Goal: Information Seeking & Learning: Learn about a topic

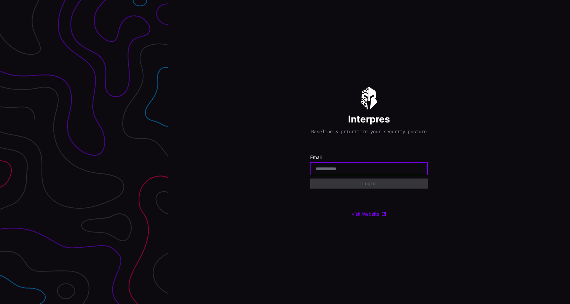
click at [332, 171] on input "email" at bounding box center [369, 169] width 107 height 6
type input "**********"
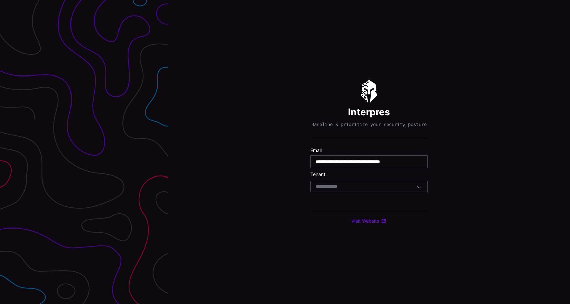
click at [353, 189] on div "Select Tenant" at bounding box center [366, 187] width 101 height 6
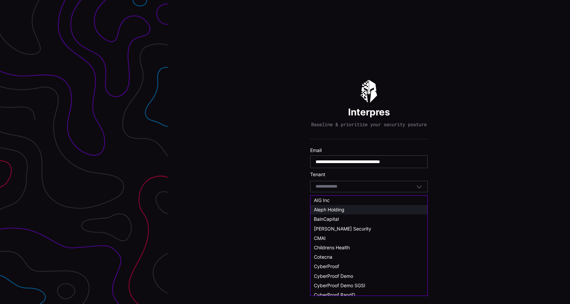
click at [348, 209] on div "Aleph Holding" at bounding box center [369, 210] width 110 height 6
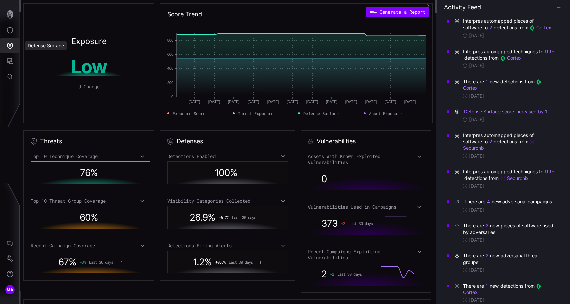
click at [9, 43] on icon "Defense Surface" at bounding box center [10, 46] width 6 height 6
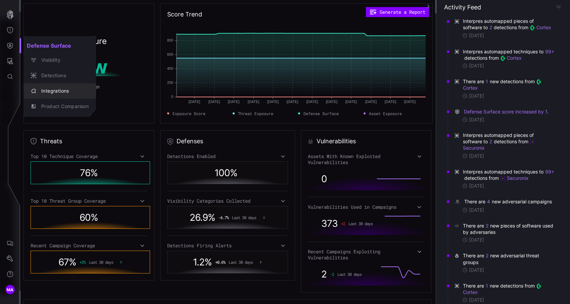
click at [39, 88] on div "Integrations" at bounding box center [63, 91] width 51 height 8
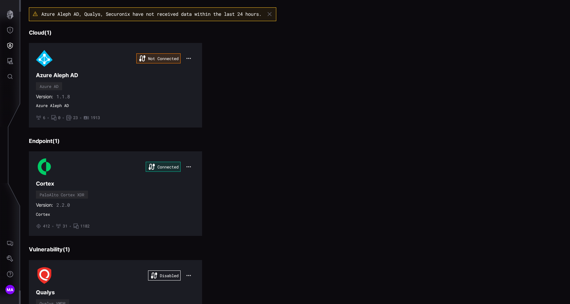
scroll to position [19, 0]
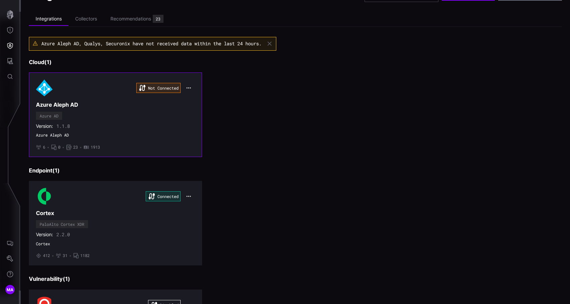
click at [157, 114] on div "Not Connected Azure Aleph AD Azure AD Version: 1.1.8 Azure Aleph AD • 6 • 0 • 2…" at bounding box center [115, 115] width 159 height 70
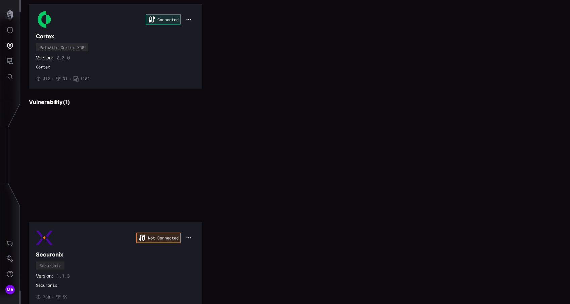
scroll to position [216, 0]
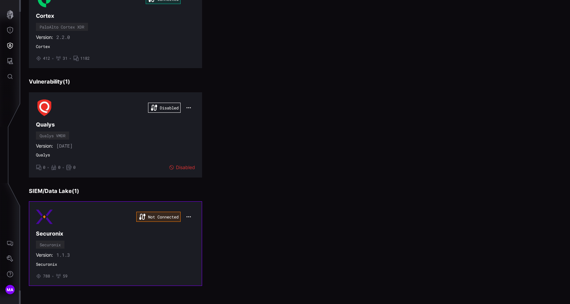
click at [139, 234] on h3 "Securonix" at bounding box center [115, 233] width 159 height 7
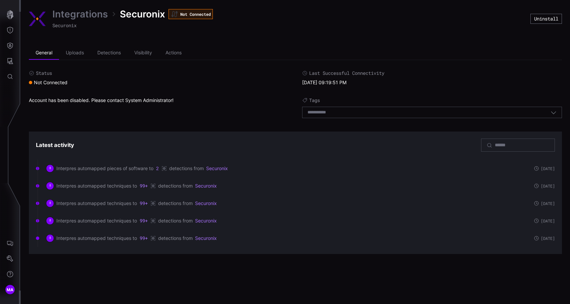
click at [311, 82] on time "01/28/25 09:19:51 PM" at bounding box center [324, 83] width 44 height 6
click at [11, 258] on icon "Settings" at bounding box center [10, 258] width 7 height 7
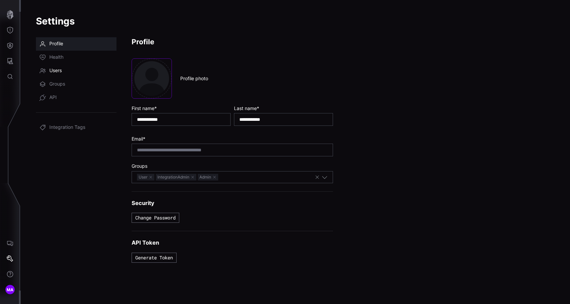
click at [73, 64] on link "Users" at bounding box center [76, 70] width 81 height 13
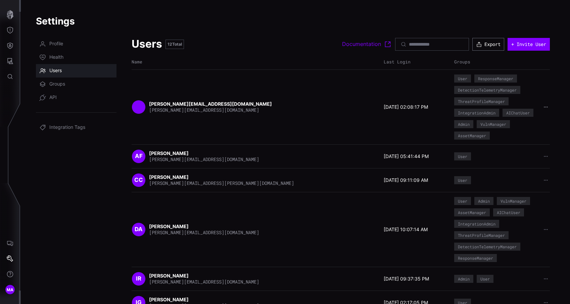
click at [544, 106] on icon "button" at bounding box center [545, 107] width 5 height 5
click at [524, 149] on div "Delete user" at bounding box center [525, 150] width 40 height 6
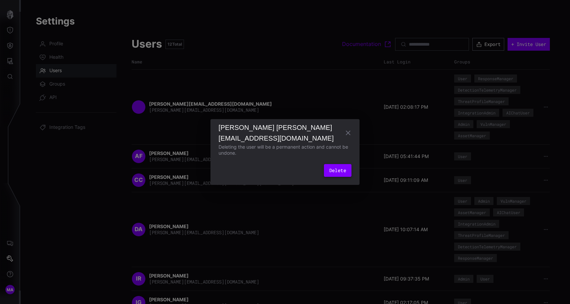
click at [332, 171] on button "Delete" at bounding box center [338, 170] width 28 height 13
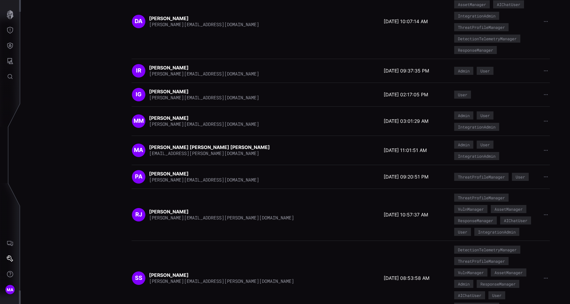
scroll to position [151, 0]
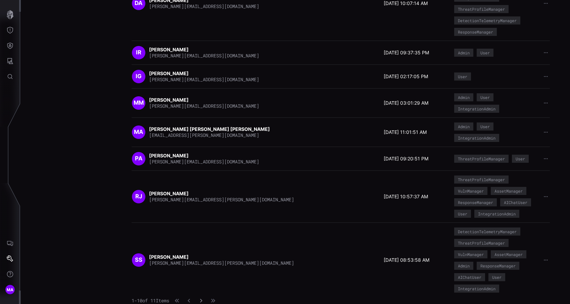
click at [203, 299] on icon "button" at bounding box center [201, 300] width 5 height 5
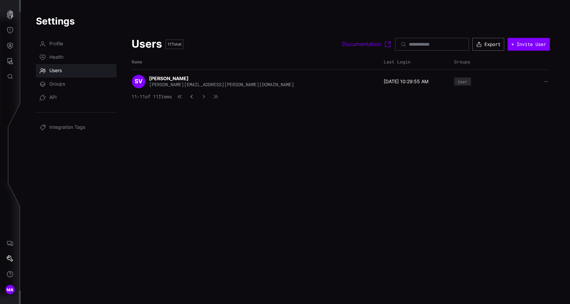
click at [196, 99] on button "button" at bounding box center [191, 96] width 9 height 7
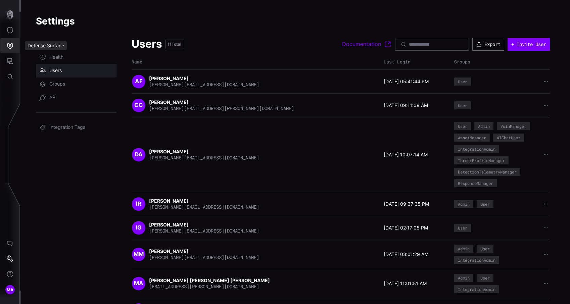
click at [15, 49] on button "Defense Surface" at bounding box center [9, 45] width 19 height 15
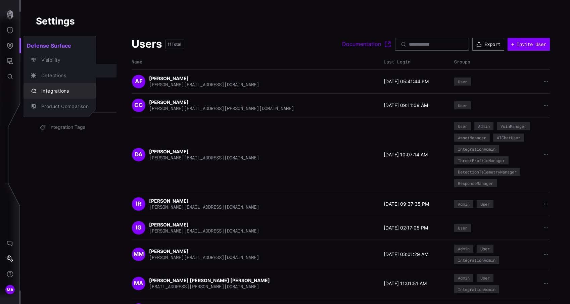
click at [55, 95] on div "Integrations" at bounding box center [63, 91] width 51 height 8
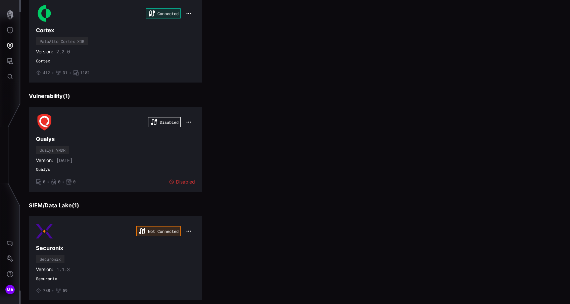
scroll to position [216, 0]
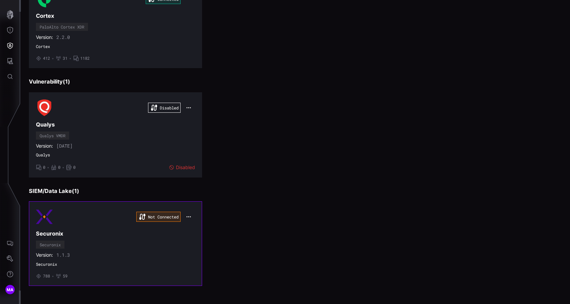
click at [168, 238] on div "Not Connected Securonix Securonix Version: 1.1.3 Securonix • 788 • 59" at bounding box center [115, 243] width 159 height 70
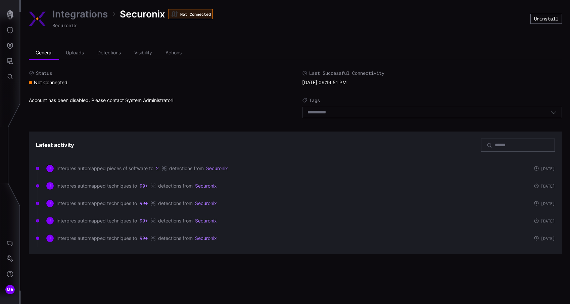
click at [99, 12] on link "Integrations" at bounding box center [79, 14] width 55 height 12
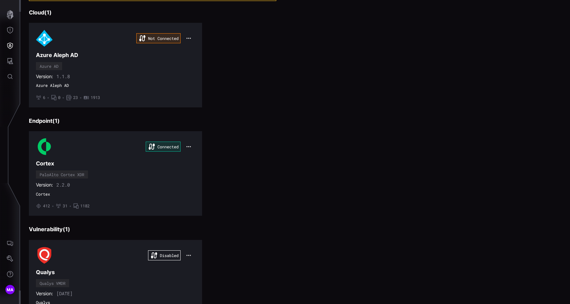
scroll to position [114, 0]
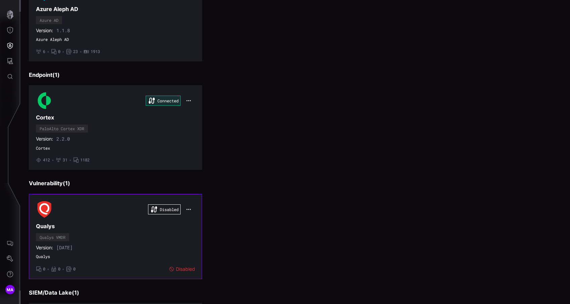
click at [137, 238] on div "Disabled Qualys Qualys VMDR Version: 1.1.16 Qualys • 0 • 0 • 0 Disabled" at bounding box center [115, 236] width 159 height 71
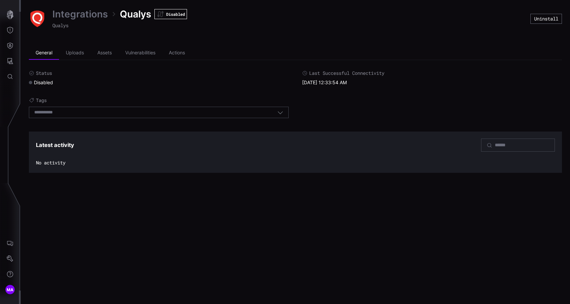
click at [82, 17] on link "Integrations" at bounding box center [79, 14] width 55 height 12
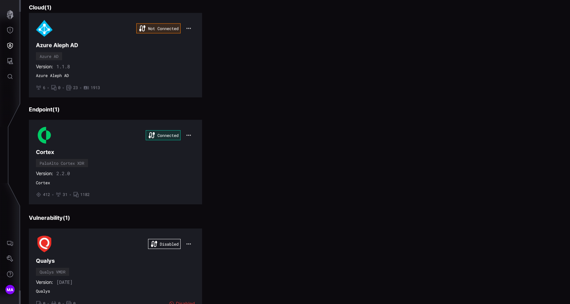
scroll to position [216, 0]
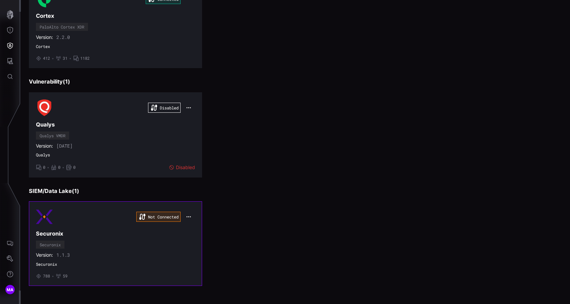
click at [185, 212] on button "button" at bounding box center [188, 216] width 13 height 9
click at [197, 231] on div "Edit" at bounding box center [201, 232] width 23 height 6
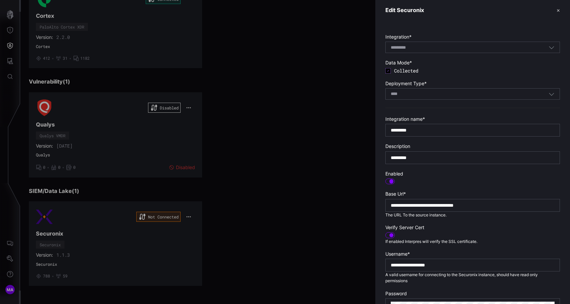
click at [386, 180] on div at bounding box center [389, 182] width 9 height 6
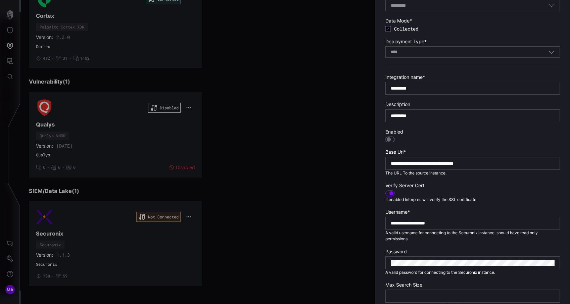
scroll to position [104, 0]
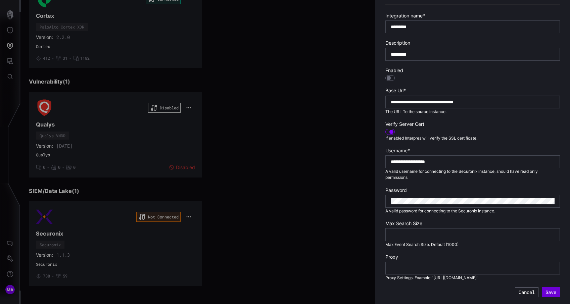
click at [550, 293] on button "Save" at bounding box center [551, 292] width 18 height 10
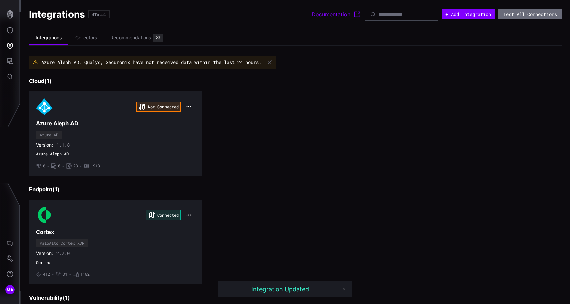
scroll to position [0, 0]
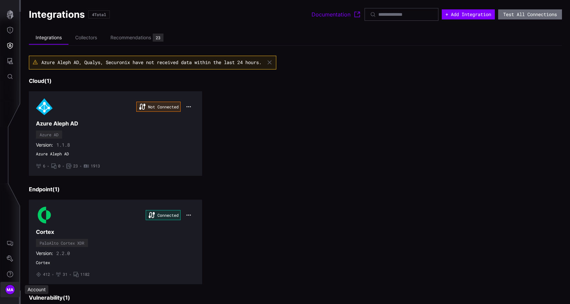
click at [11, 291] on span "MA" at bounding box center [10, 289] width 7 height 7
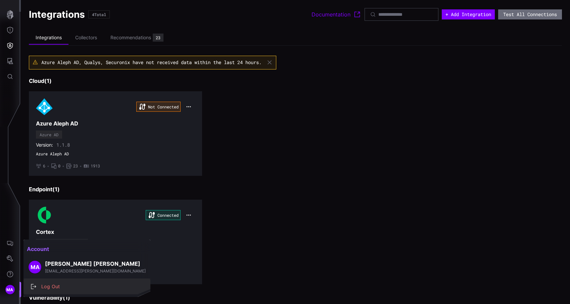
click at [41, 285] on div "Log Out" at bounding box center [90, 287] width 105 height 8
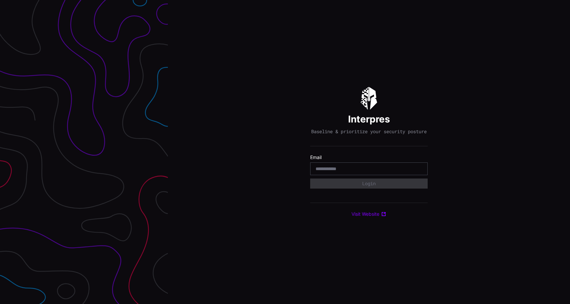
type input "**********"
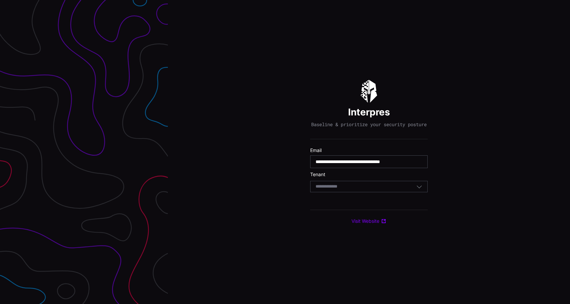
click at [362, 186] on div "Select Tenant" at bounding box center [366, 187] width 101 height 6
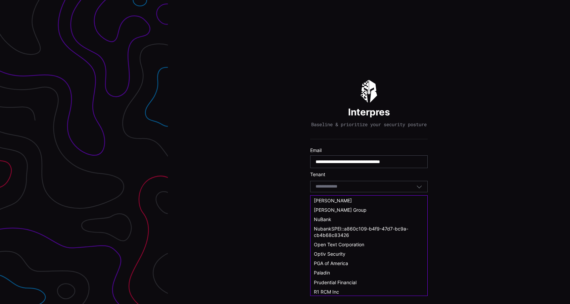
scroll to position [254, 0]
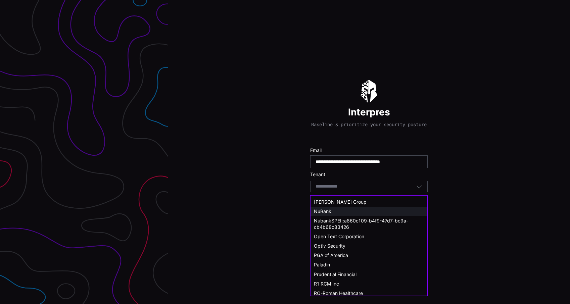
click at [342, 212] on div "NuBank" at bounding box center [369, 211] width 110 height 6
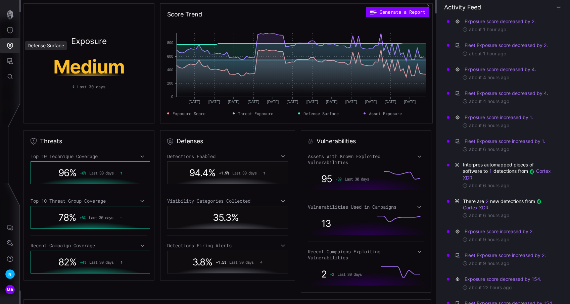
click at [12, 46] on icon "Defense Surface" at bounding box center [10, 45] width 7 height 7
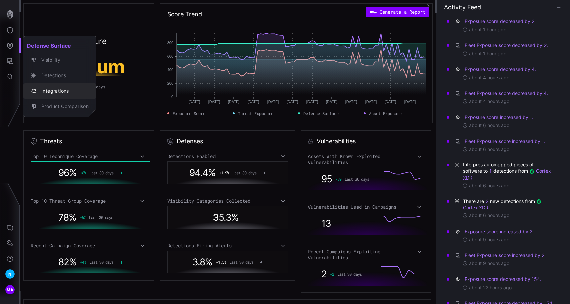
click at [66, 91] on div "Integrations" at bounding box center [63, 91] width 51 height 8
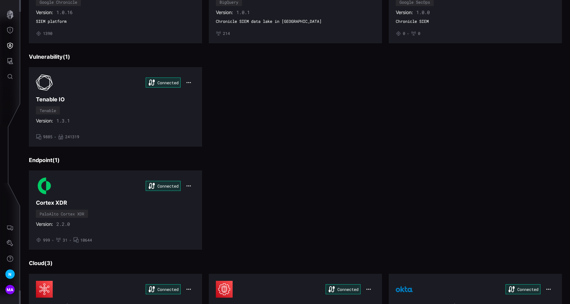
scroll to position [205, 0]
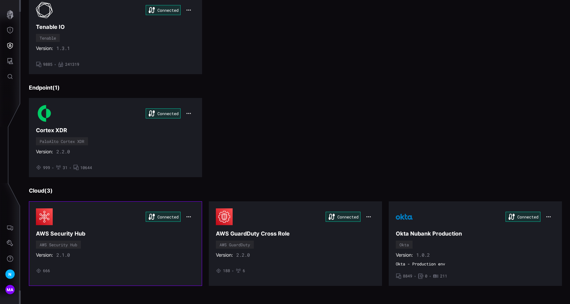
click at [85, 219] on div "Connected" at bounding box center [115, 216] width 159 height 17
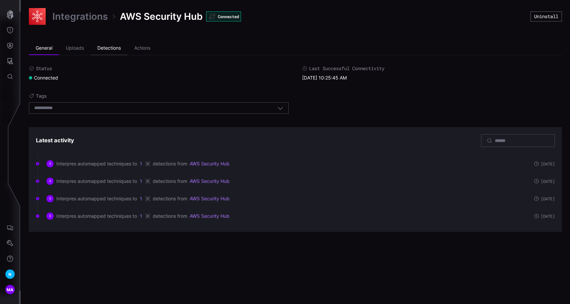
click at [109, 46] on li "Detections" at bounding box center [109, 48] width 37 height 13
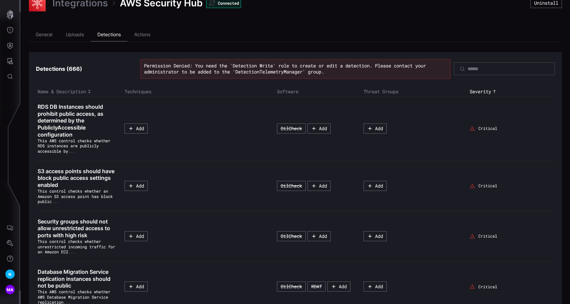
scroll to position [12, 0]
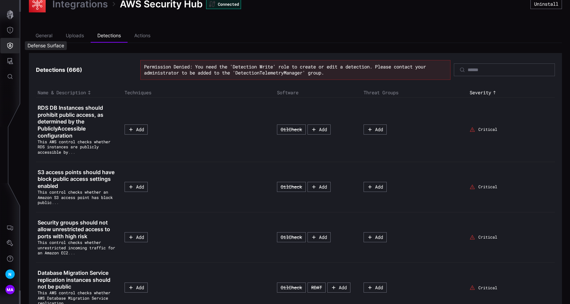
click at [7, 51] on button "Defense Surface" at bounding box center [9, 45] width 19 height 15
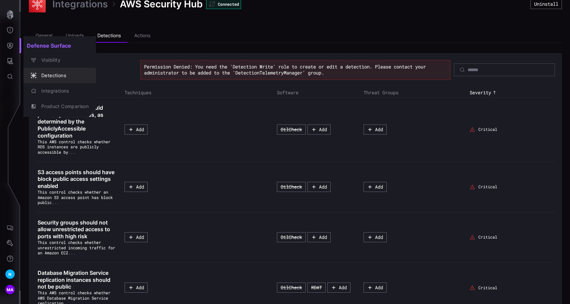
click at [33, 74] on icon "button" at bounding box center [33, 75] width 5 height 5
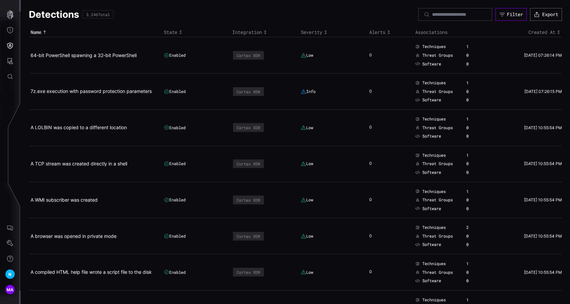
click at [504, 14] on button "Filter" at bounding box center [510, 14] width 31 height 13
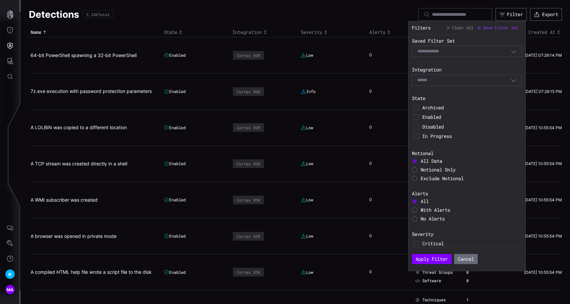
click at [464, 81] on div "Select" at bounding box center [463, 80] width 93 height 6
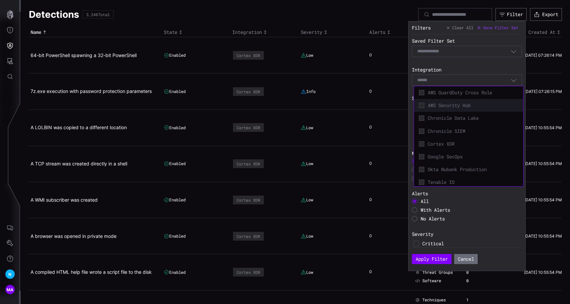
click at [470, 109] on div "AWS Security Hub" at bounding box center [468, 105] width 103 height 9
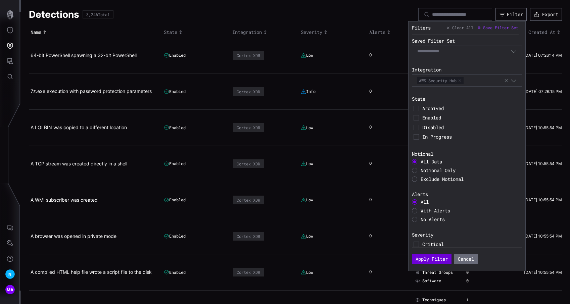
click at [440, 257] on button "Apply Filter" at bounding box center [432, 259] width 40 height 10
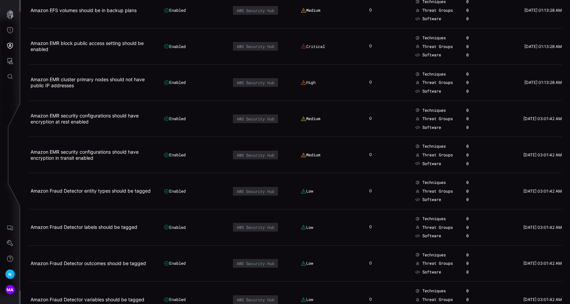
scroll to position [3373, 0]
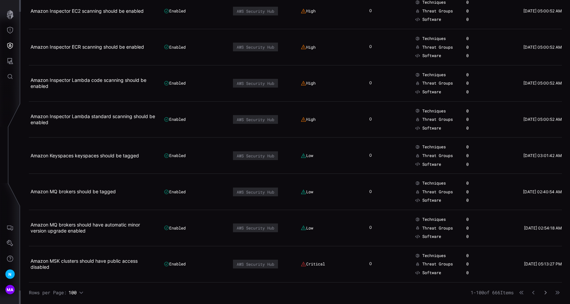
click at [546, 292] on icon "button" at bounding box center [546, 293] width 2 height 4
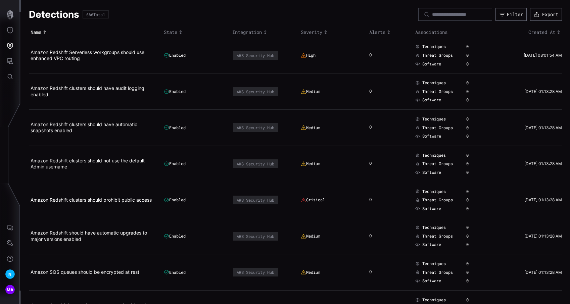
click at [390, 31] on icon "Toggle sort direction" at bounding box center [389, 33] width 2 height 4
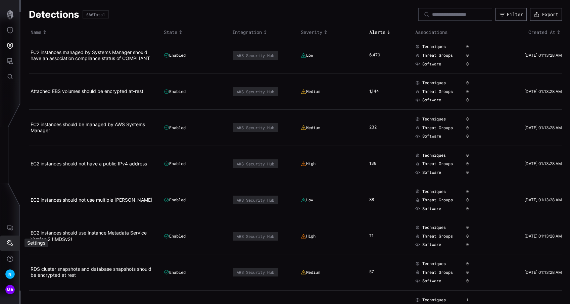
click at [9, 245] on icon "Settings" at bounding box center [10, 243] width 7 height 7
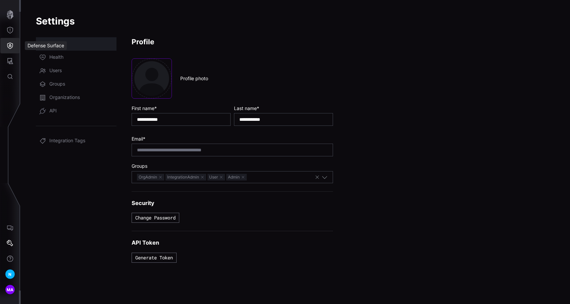
click at [14, 44] on button "Defense Surface" at bounding box center [9, 45] width 19 height 15
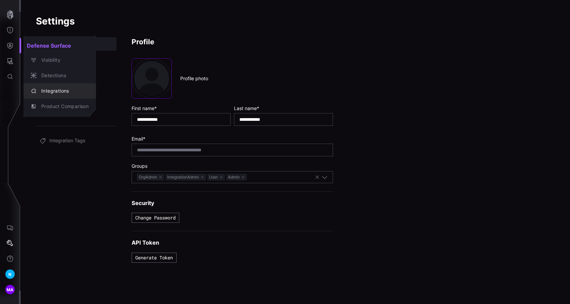
click at [49, 90] on div "Integrations" at bounding box center [63, 91] width 51 height 8
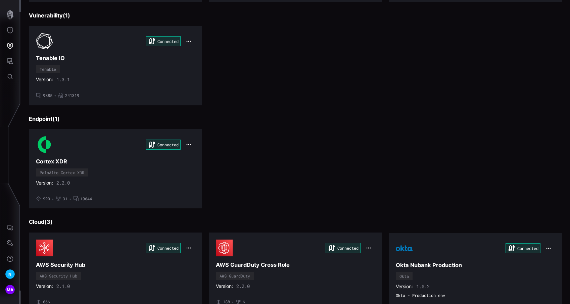
scroll to position [205, 0]
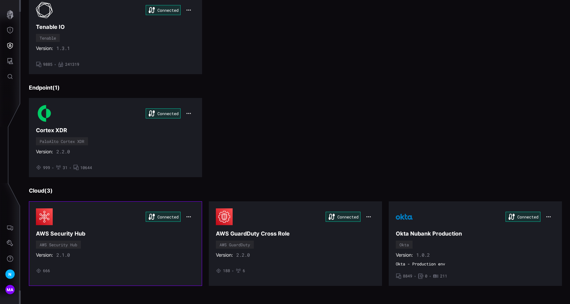
click at [188, 217] on icon "button" at bounding box center [188, 216] width 5 height 5
click at [197, 231] on div "Edit" at bounding box center [201, 232] width 23 height 6
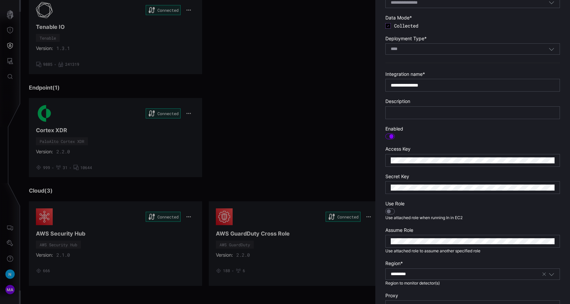
scroll to position [0, 0]
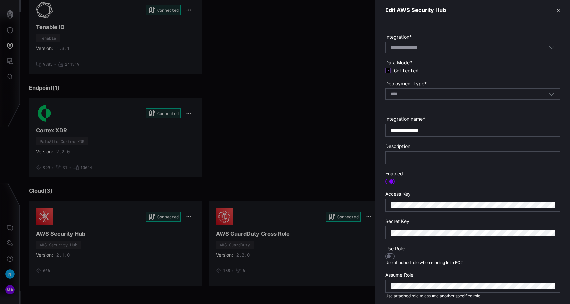
click at [564, 14] on header "Edit AWS Security Hub ✕" at bounding box center [472, 10] width 195 height 20
click at [559, 12] on button "✕" at bounding box center [558, 10] width 3 height 7
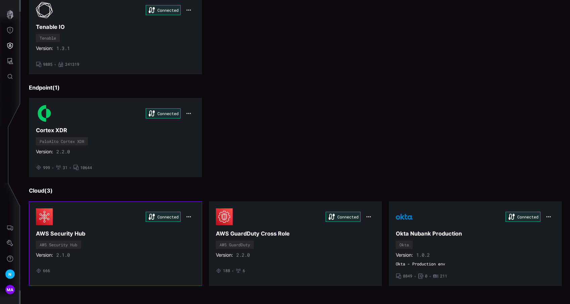
click at [167, 248] on div "Connected AWS Security Hub AWS Security Hub Version: 2.1.0 • 666" at bounding box center [115, 243] width 159 height 70
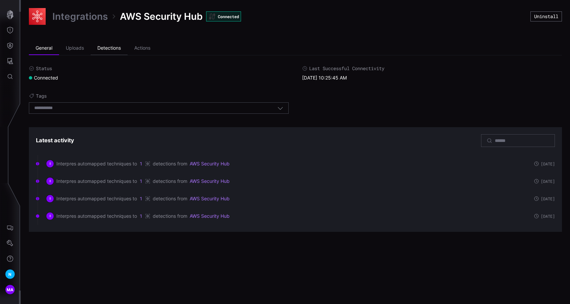
click at [112, 50] on li "Detections" at bounding box center [109, 48] width 37 height 13
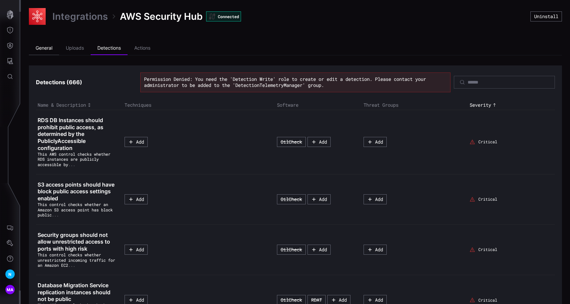
click at [53, 52] on li "General" at bounding box center [44, 48] width 30 height 13
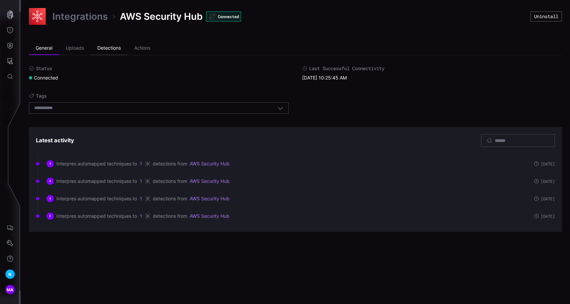
click at [106, 51] on li "Detections" at bounding box center [109, 48] width 37 height 13
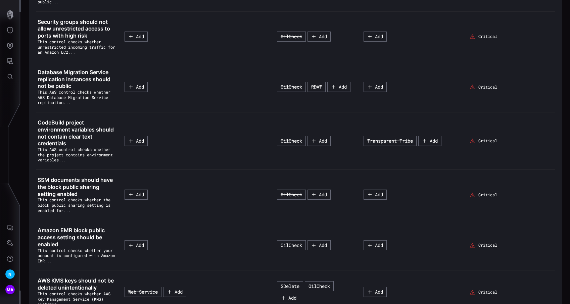
scroll to position [214, 0]
